Goal: Task Accomplishment & Management: Manage account settings

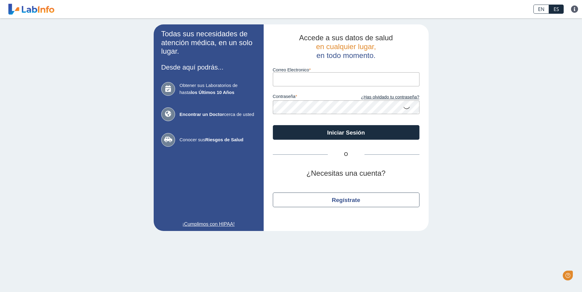
drag, startPoint x: 311, startPoint y: 75, endPoint x: 311, endPoint y: 78, distance: 3.4
click at [311, 76] on input "Correo Electronico" at bounding box center [346, 79] width 147 height 14
type input "[EMAIL_ADDRESS][DOMAIN_NAME]"
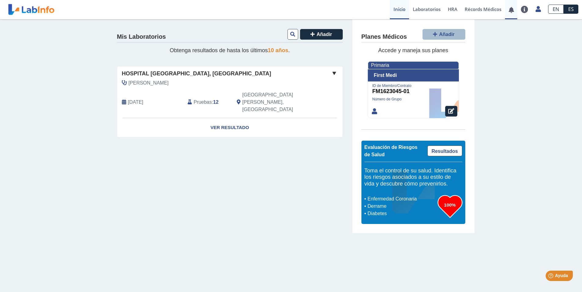
click at [511, 10] on link at bounding box center [511, 10] width 13 height 5
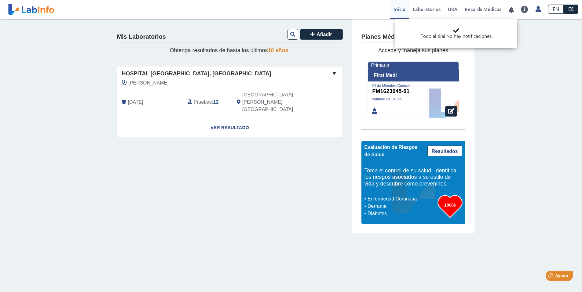
click at [517, 64] on div "Mis Laboratorios Añadir Obtenga resultados de hasta los últimos 10 años . Hospi…" at bounding box center [291, 126] width 582 height 214
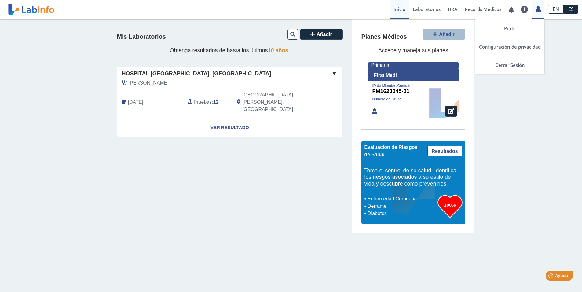
click at [536, 9] on icon at bounding box center [537, 9] width 5 height 5
click at [512, 64] on link "Cerrar Sesión" at bounding box center [509, 65] width 69 height 18
